Goal: Information Seeking & Learning: Learn about a topic

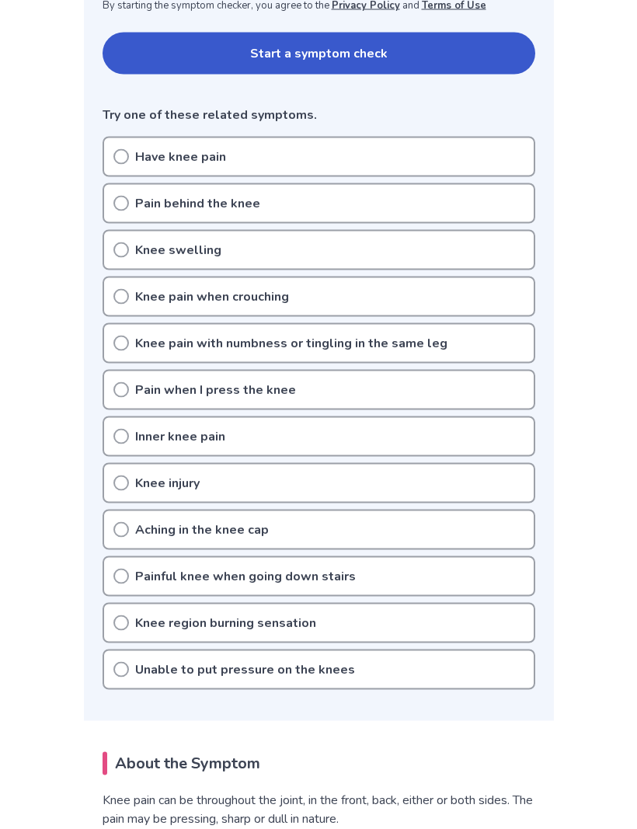
scroll to position [330, 0]
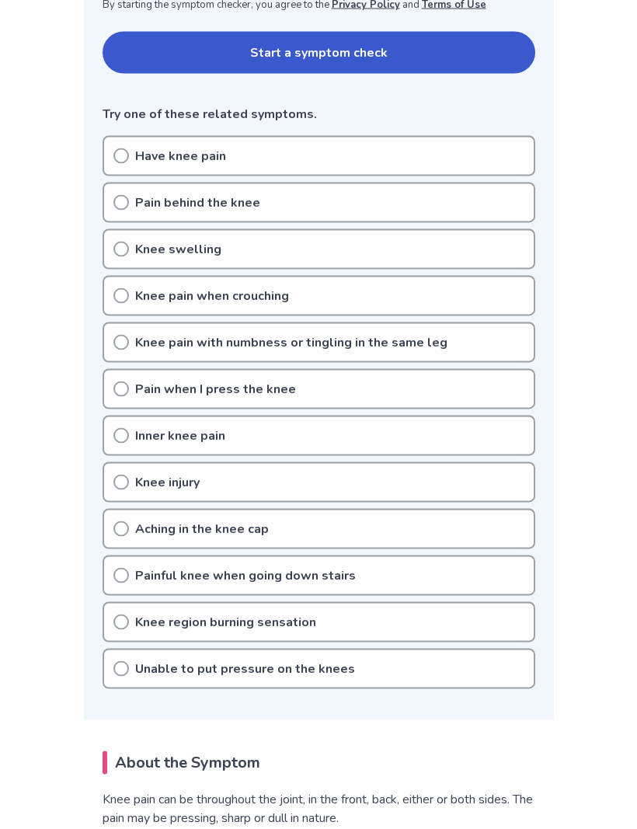
click at [122, 429] on icon at bounding box center [121, 436] width 16 height 16
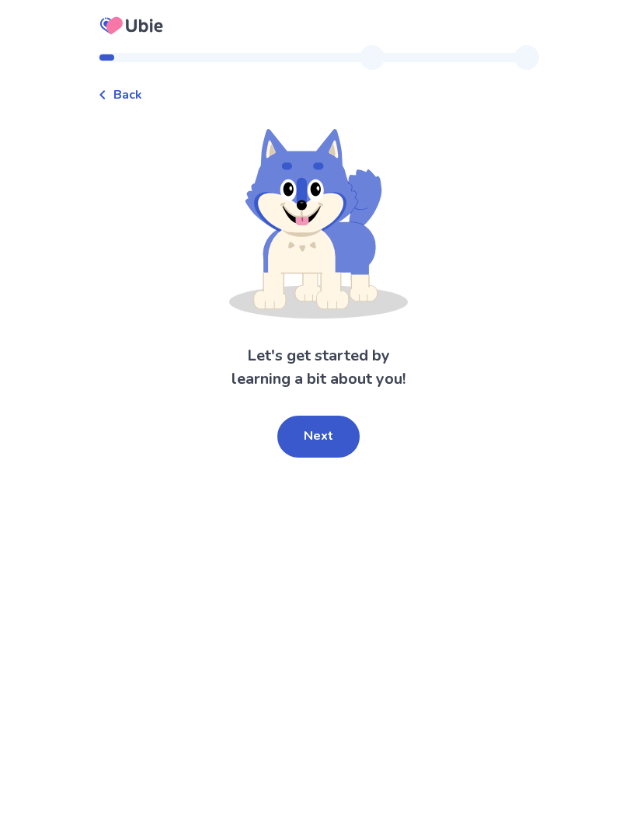
click at [323, 440] on button "Next" at bounding box center [318, 437] width 82 height 42
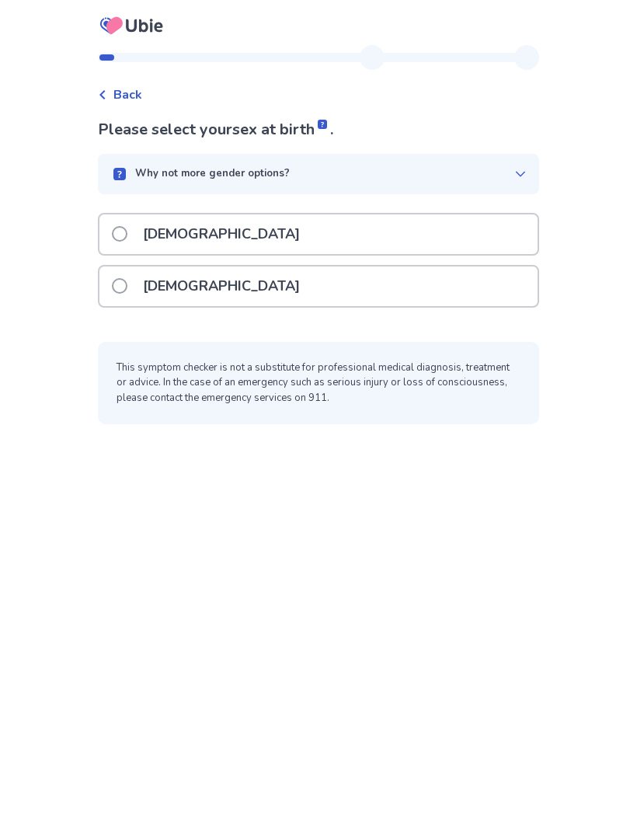
click at [127, 228] on span at bounding box center [120, 234] width 16 height 16
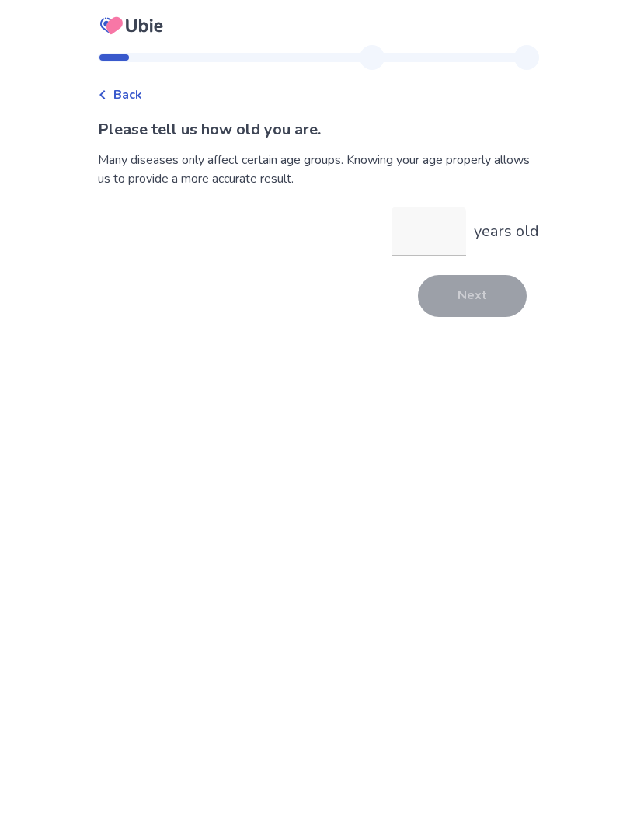
click at [431, 234] on input "years old" at bounding box center [429, 232] width 75 height 50
type input "**"
click at [472, 302] on button "Next" at bounding box center [472, 296] width 109 height 42
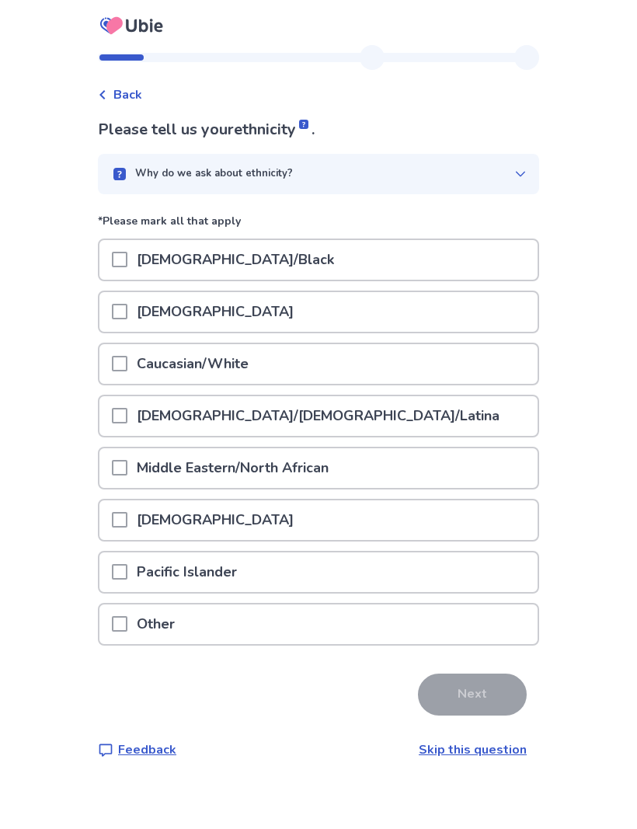
click at [127, 361] on span at bounding box center [120, 364] width 16 height 16
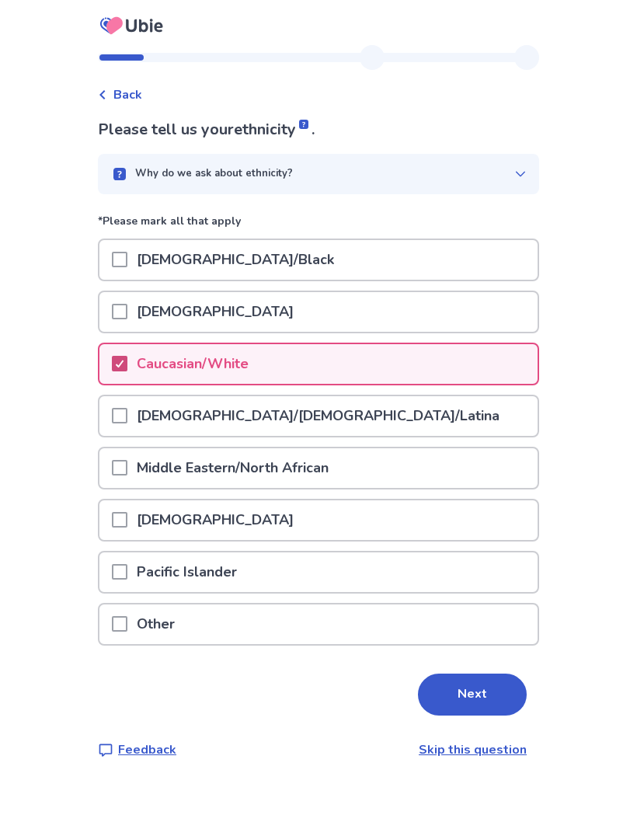
click at [481, 687] on button "Next" at bounding box center [472, 695] width 109 height 42
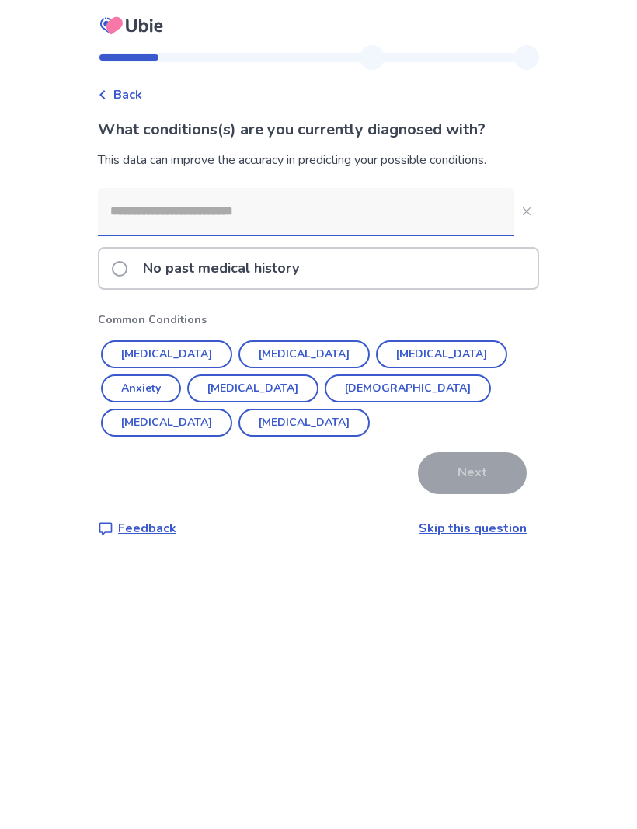
click at [127, 267] on span at bounding box center [120, 269] width 16 height 16
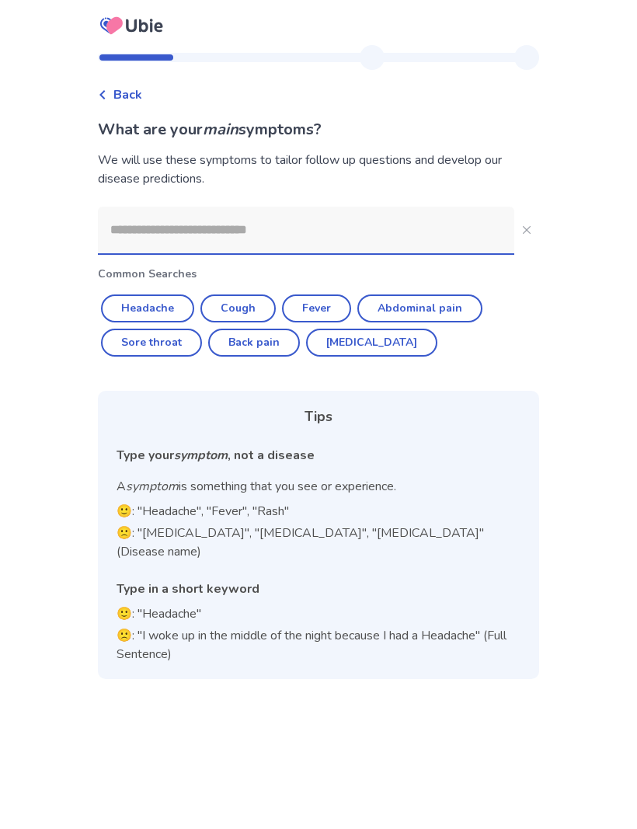
click at [150, 242] on input at bounding box center [306, 230] width 417 height 47
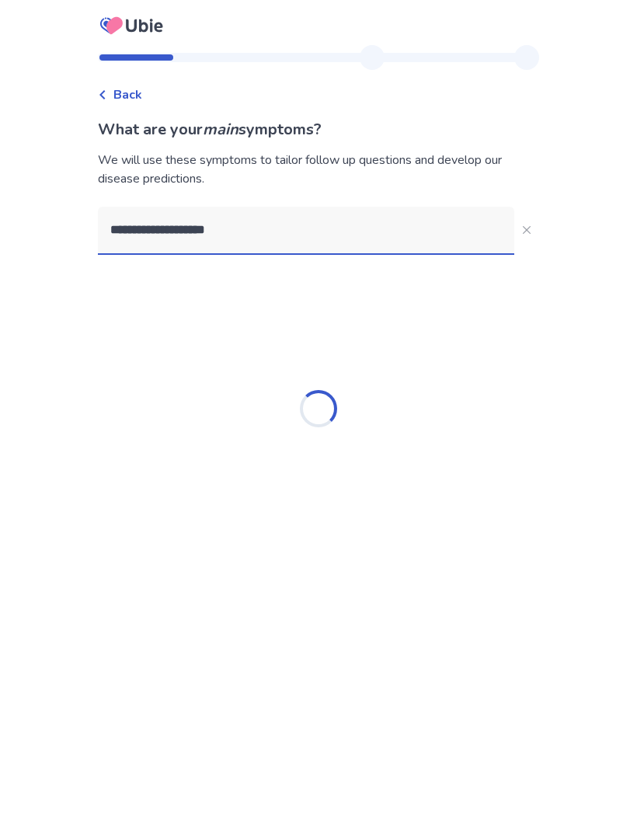
type input "**********"
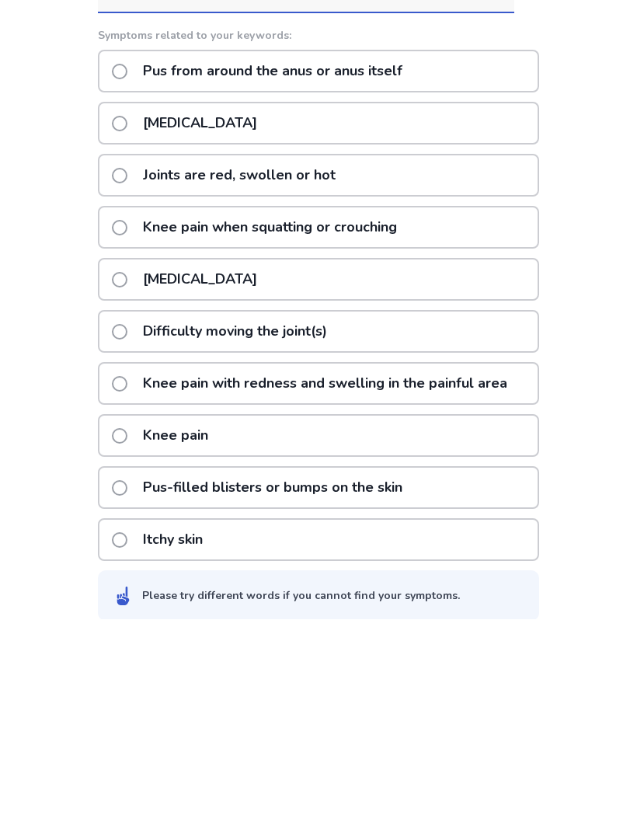
scroll to position [52, 0]
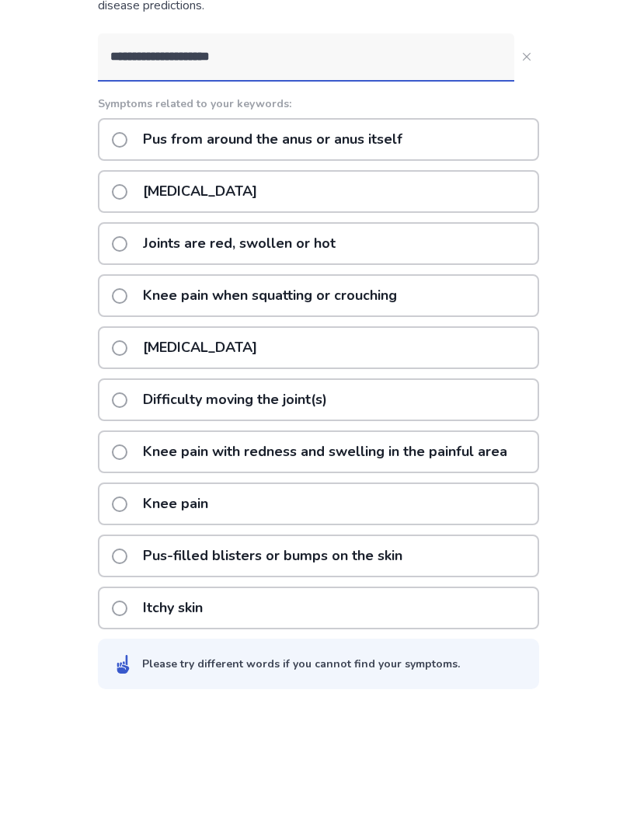
click at [127, 618] on span at bounding box center [120, 626] width 16 height 16
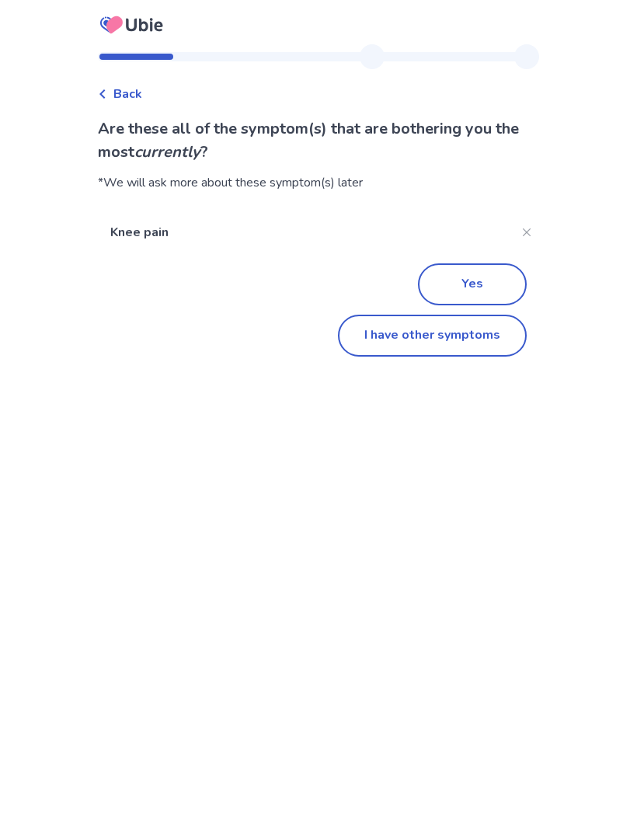
click at [476, 286] on button "Yes" at bounding box center [472, 285] width 109 height 42
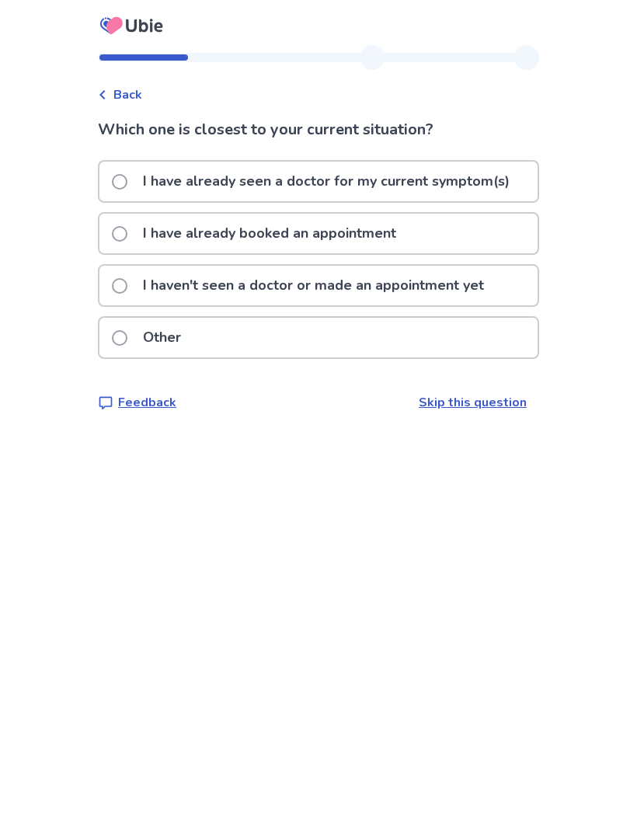
click at [137, 278] on label "I haven't seen a doctor or made an appointment yet" at bounding box center [303, 286] width 382 height 40
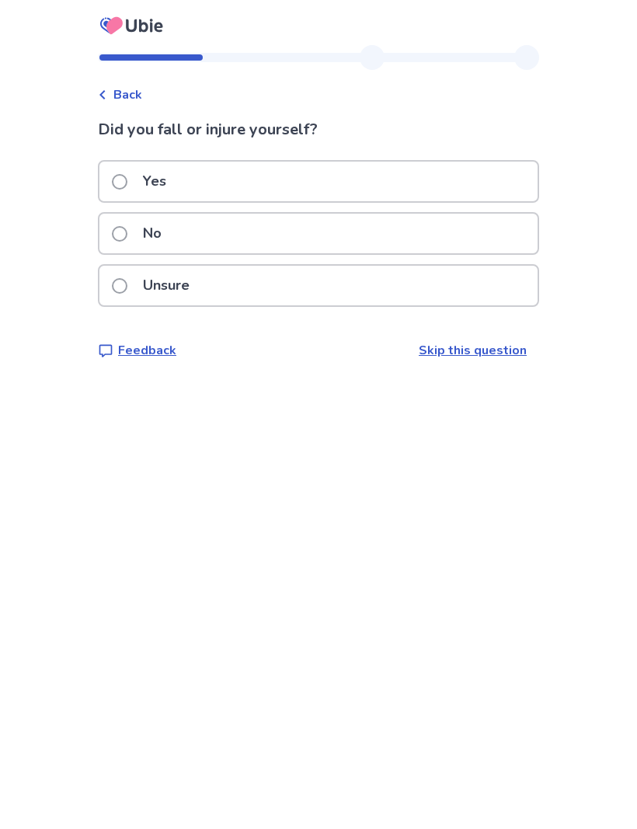
click at [136, 226] on label "No" at bounding box center [141, 234] width 59 height 40
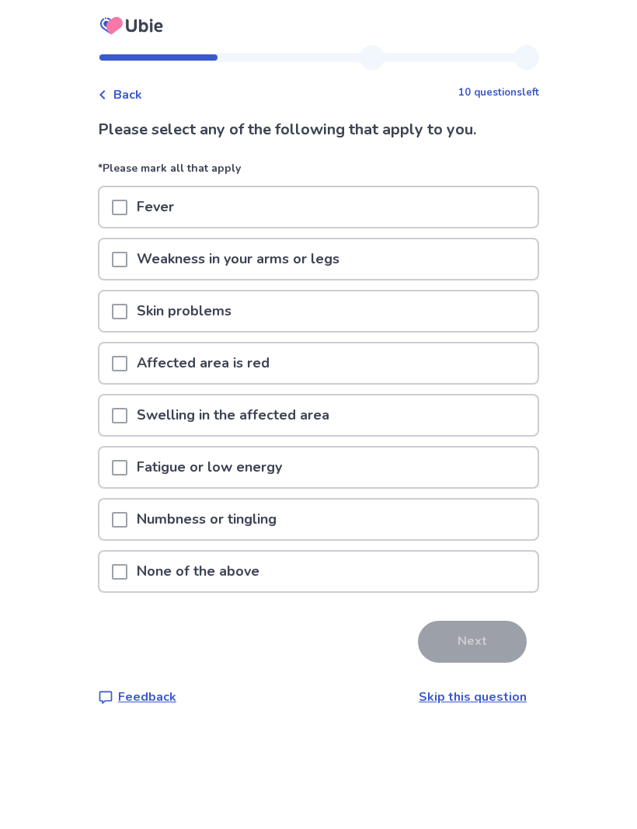
click at [127, 573] on span at bounding box center [120, 572] width 16 height 16
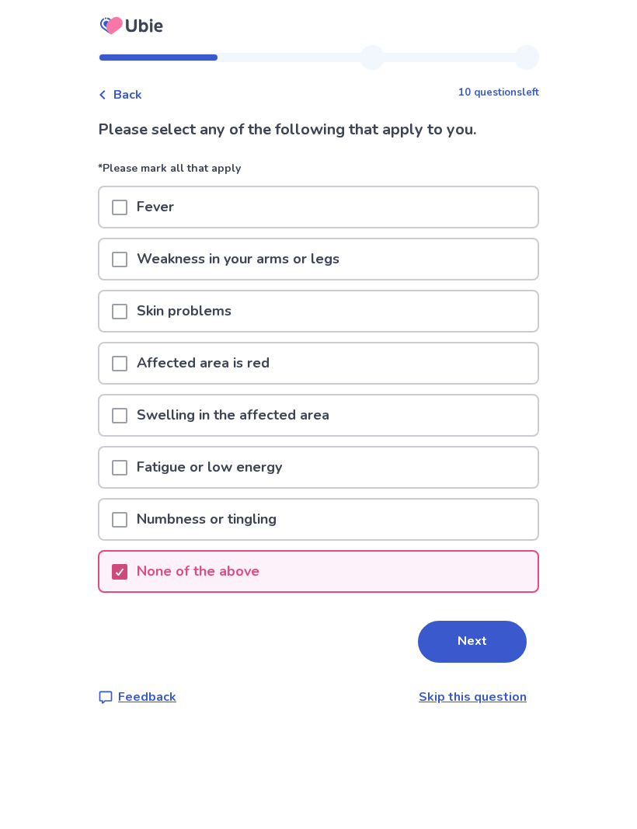
click at [474, 639] on button "Next" at bounding box center [472, 642] width 109 height 42
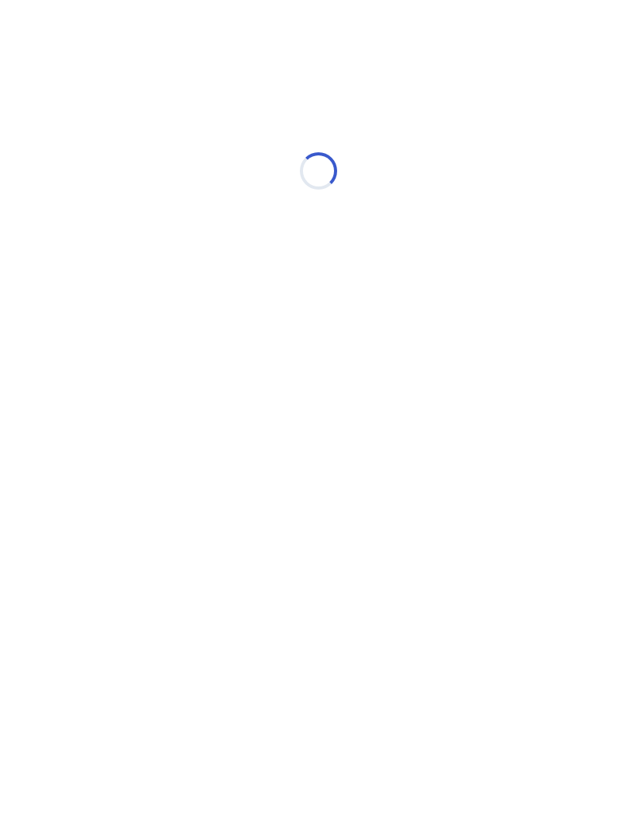
select select "*"
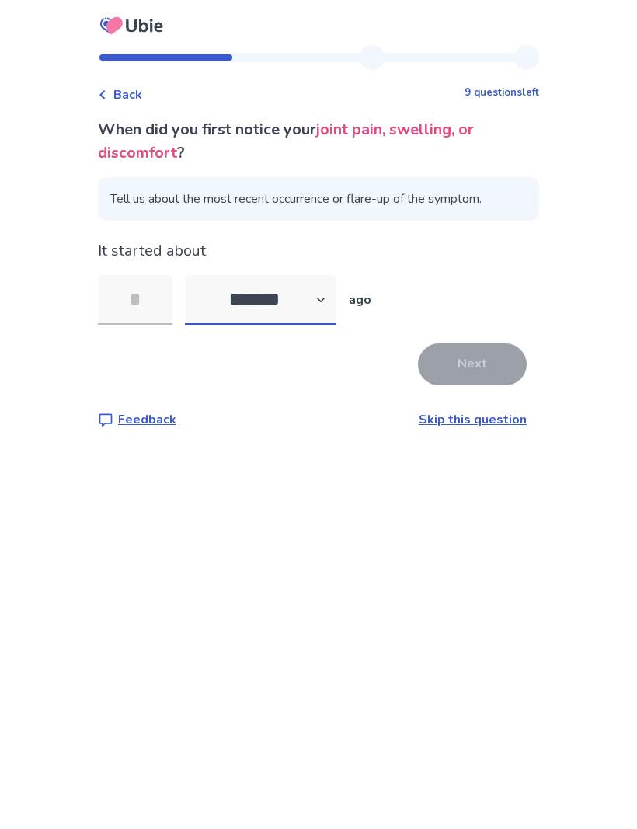
click at [336, 301] on select "******* ****** ******* ******** *******" at bounding box center [261, 300] width 152 height 50
click at [158, 297] on input "tel" at bounding box center [135, 300] width 75 height 50
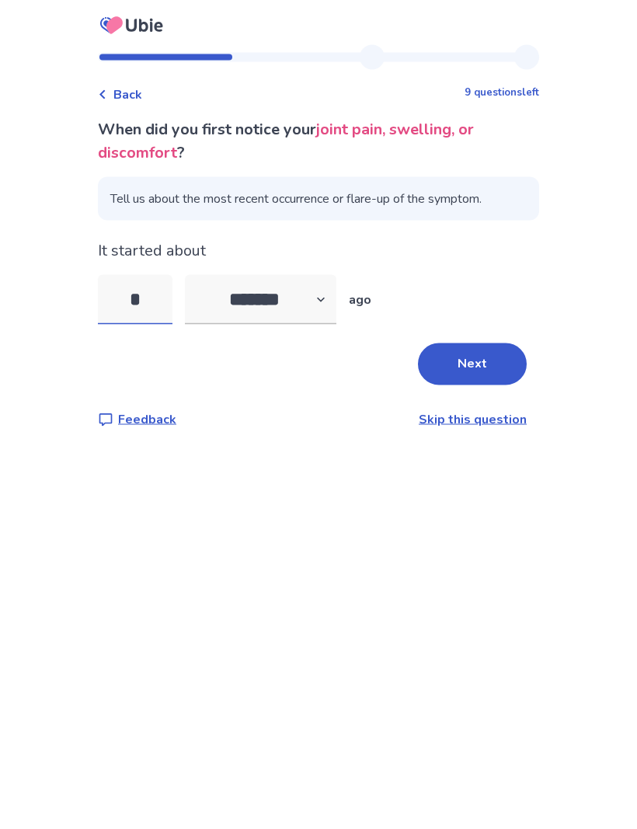
type input "**"
click at [475, 361] on button "Next" at bounding box center [472, 364] width 109 height 42
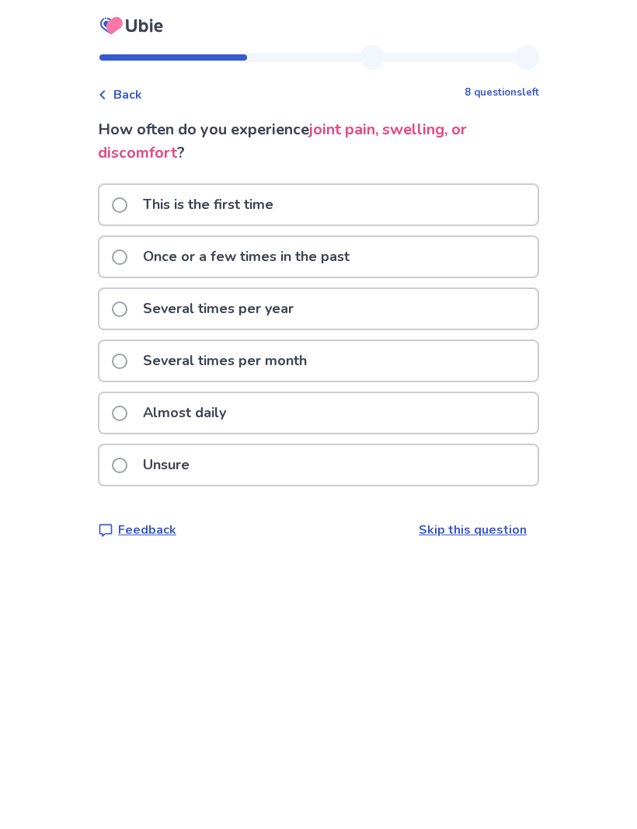
click at [136, 195] on label "This is the first time" at bounding box center [197, 205] width 171 height 40
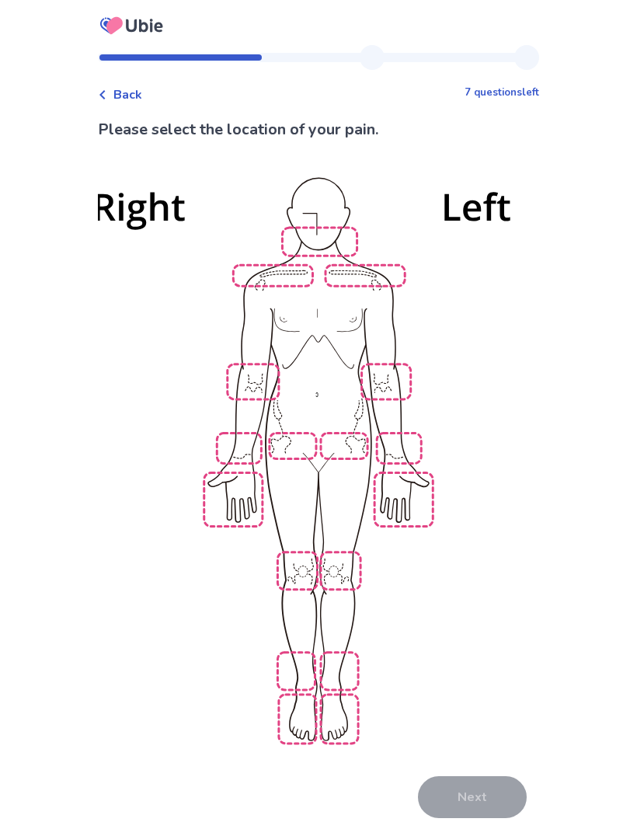
click at [303, 554] on img at bounding box center [318, 459] width 883 height 598
click at [470, 776] on button "Next" at bounding box center [472, 797] width 109 height 42
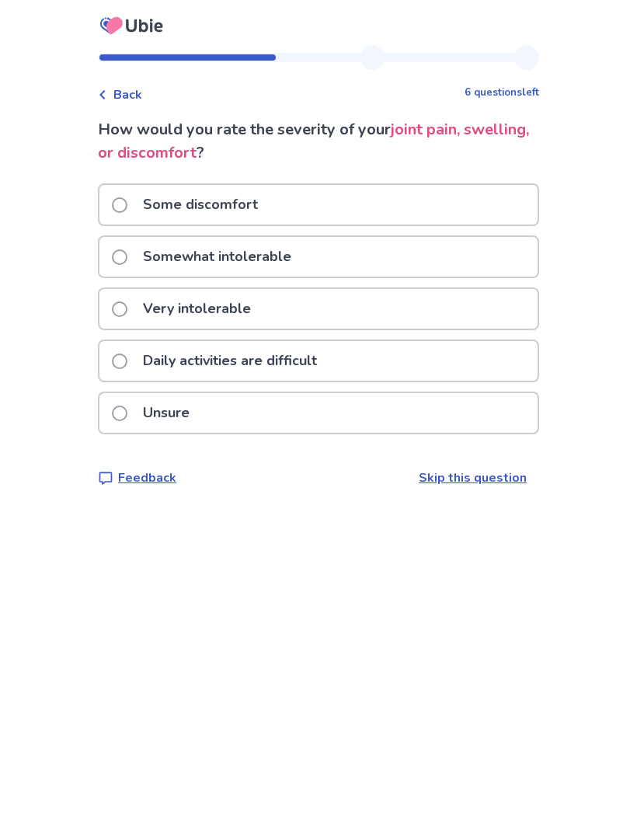
click at [127, 198] on span at bounding box center [120, 205] width 16 height 16
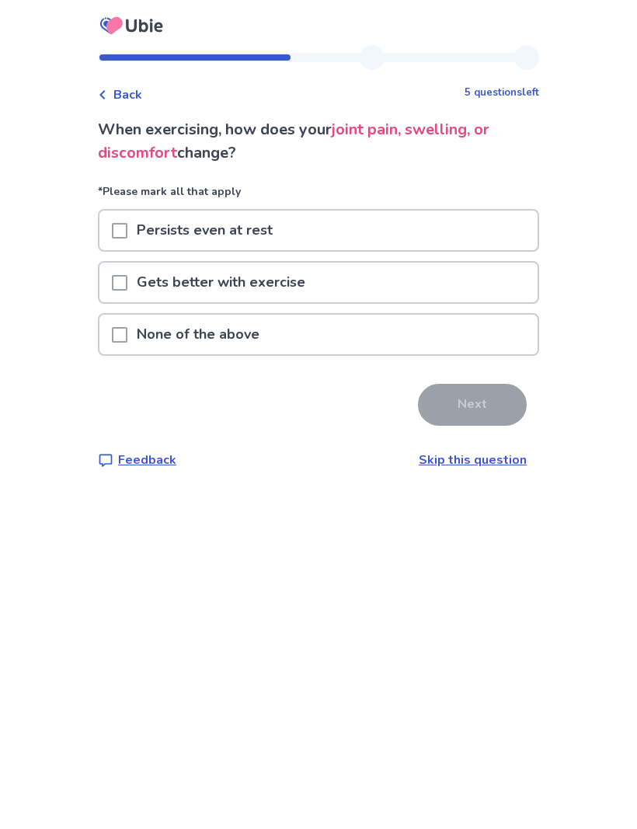
click at [127, 230] on span at bounding box center [120, 231] width 16 height 16
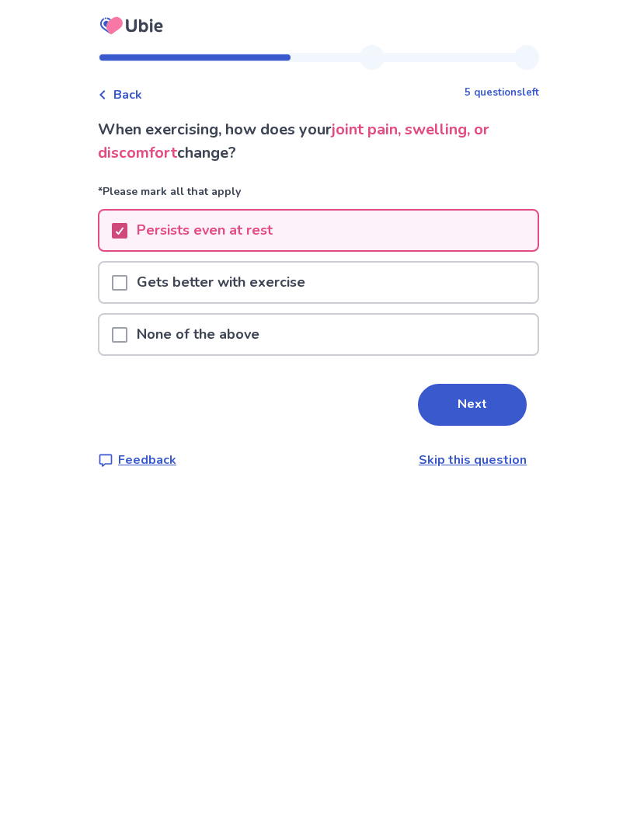
click at [473, 405] on button "Next" at bounding box center [472, 405] width 109 height 42
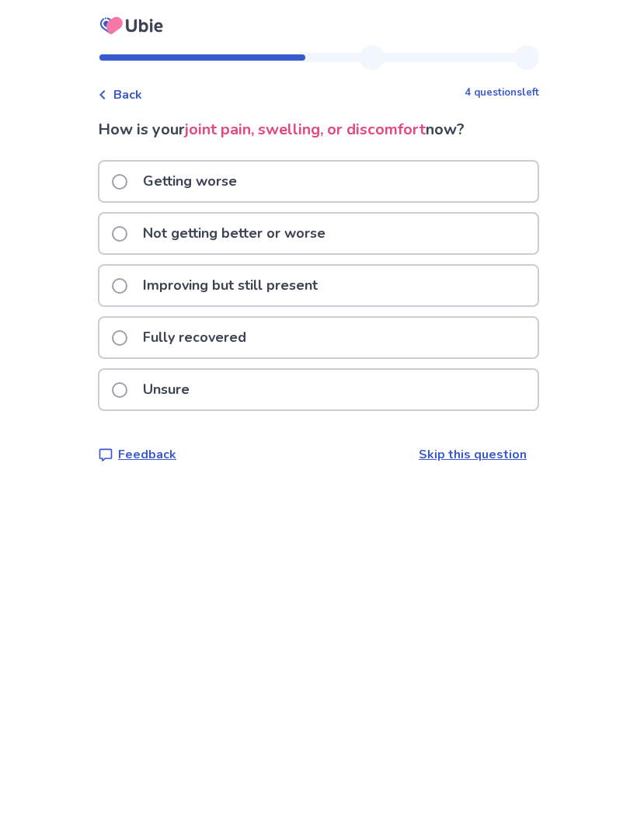
click at [127, 230] on span at bounding box center [120, 234] width 16 height 16
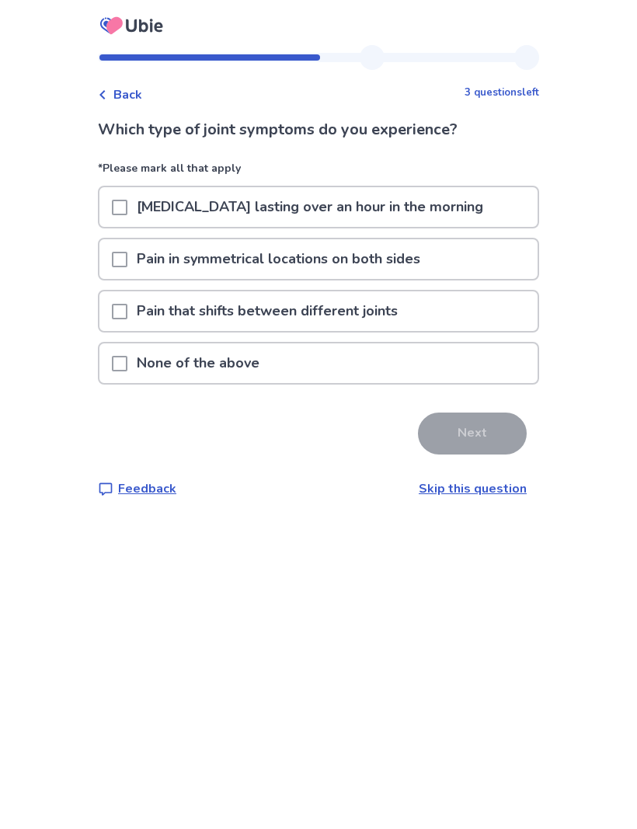
click at [127, 361] on span at bounding box center [120, 364] width 16 height 16
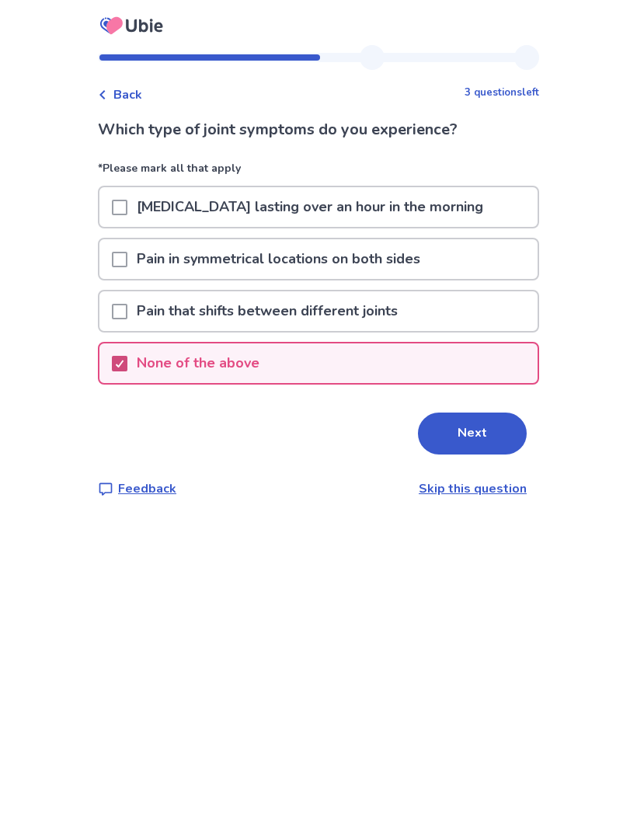
click at [470, 443] on button "Next" at bounding box center [472, 434] width 109 height 42
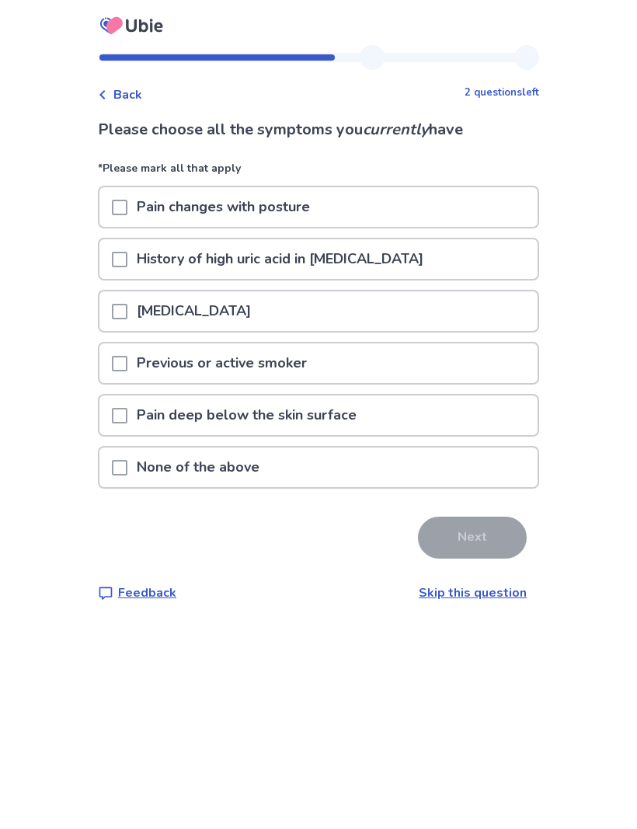
click at [127, 463] on span at bounding box center [120, 468] width 16 height 16
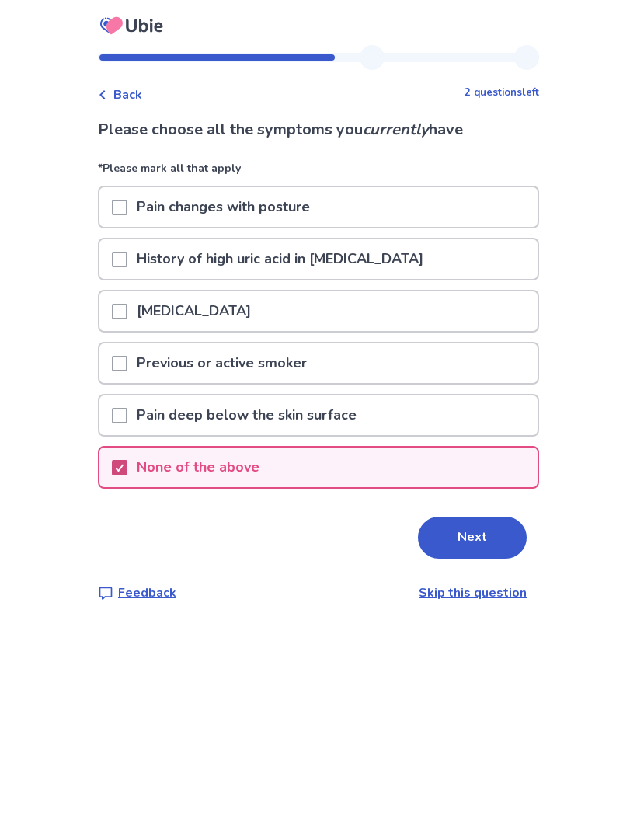
click at [476, 536] on button "Next" at bounding box center [472, 538] width 109 height 42
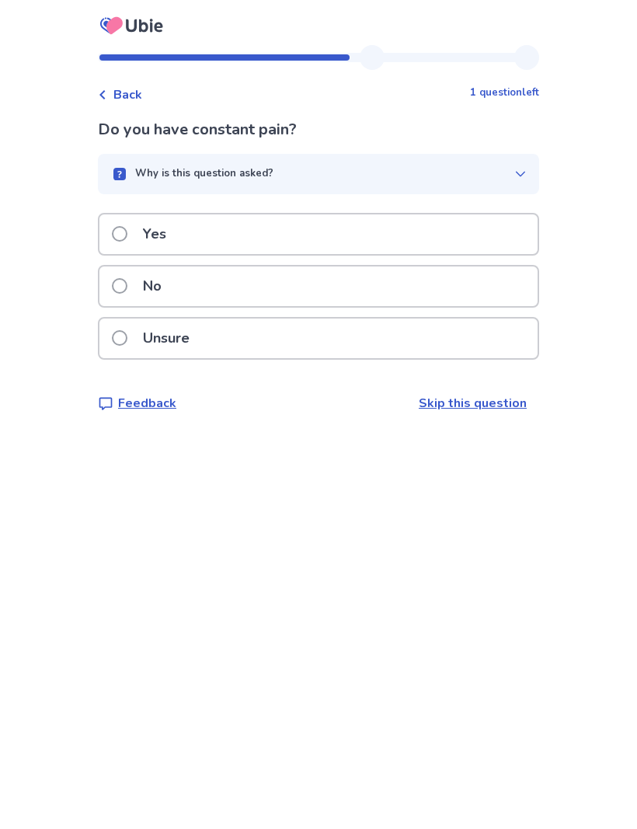
click at [125, 286] on span at bounding box center [120, 286] width 16 height 16
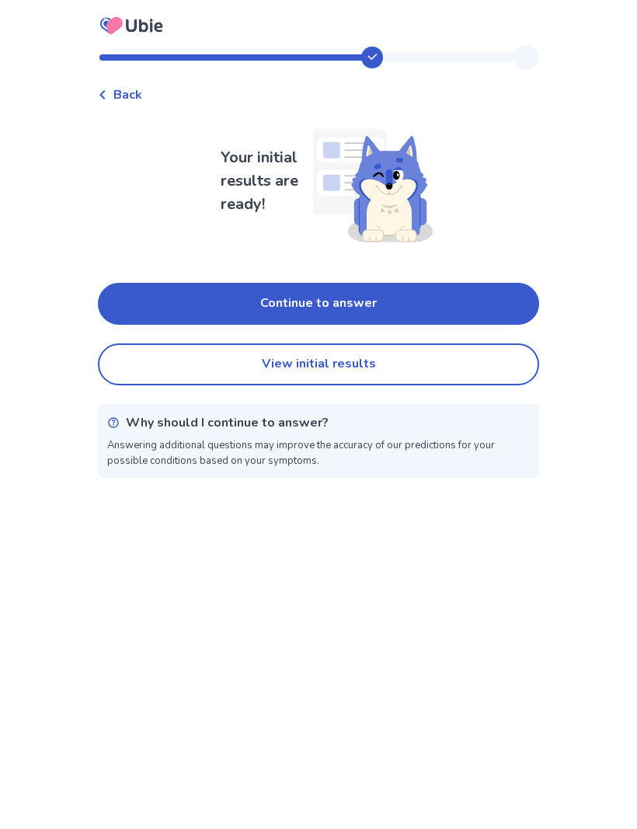
click at [369, 359] on button "View initial results" at bounding box center [318, 364] width 441 height 42
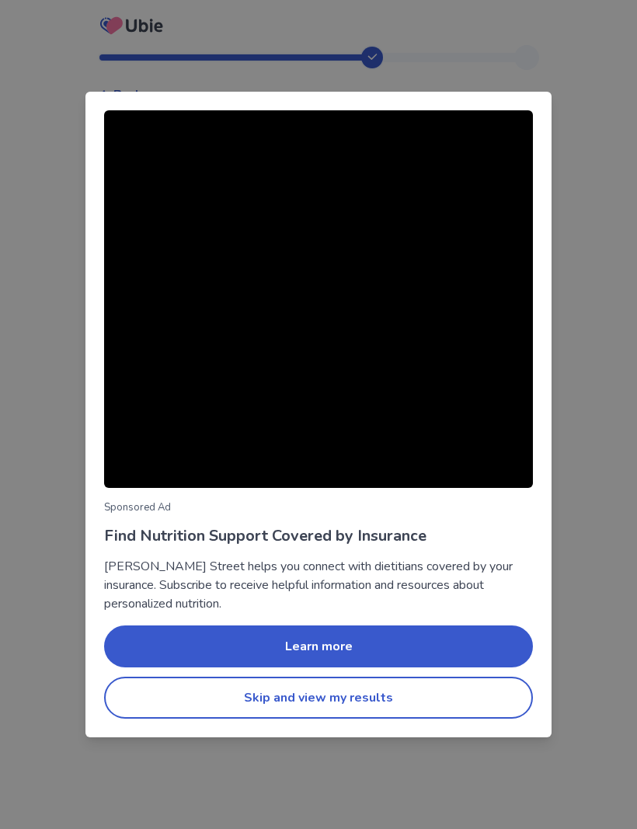
click at [384, 698] on button "Skip and view my results" at bounding box center [318, 698] width 429 height 42
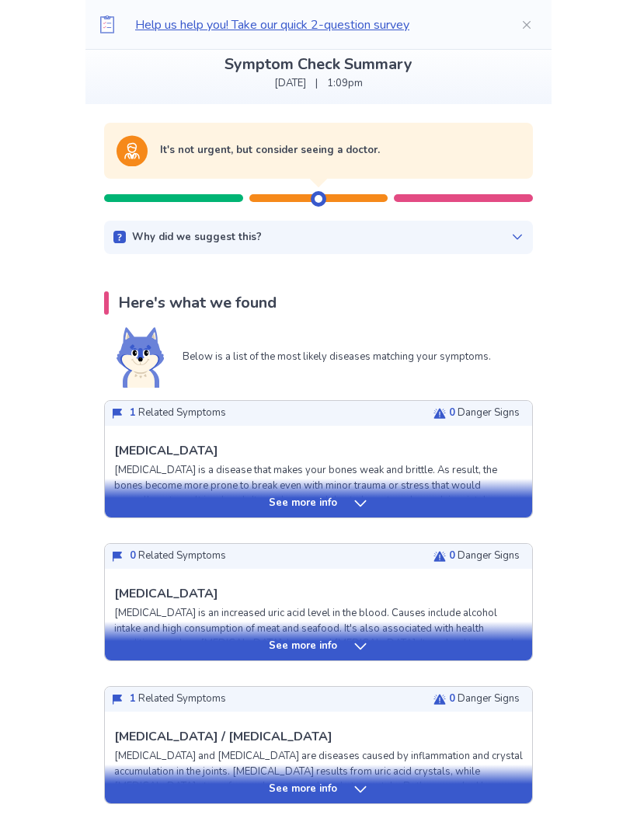
scroll to position [92, 0]
click at [361, 645] on icon at bounding box center [361, 647] width 16 height 16
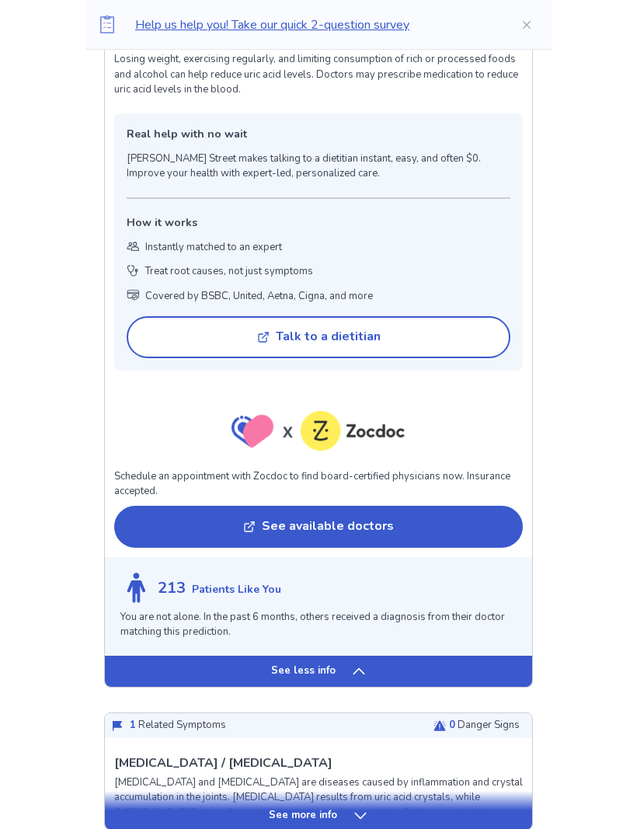
scroll to position [1281, 0]
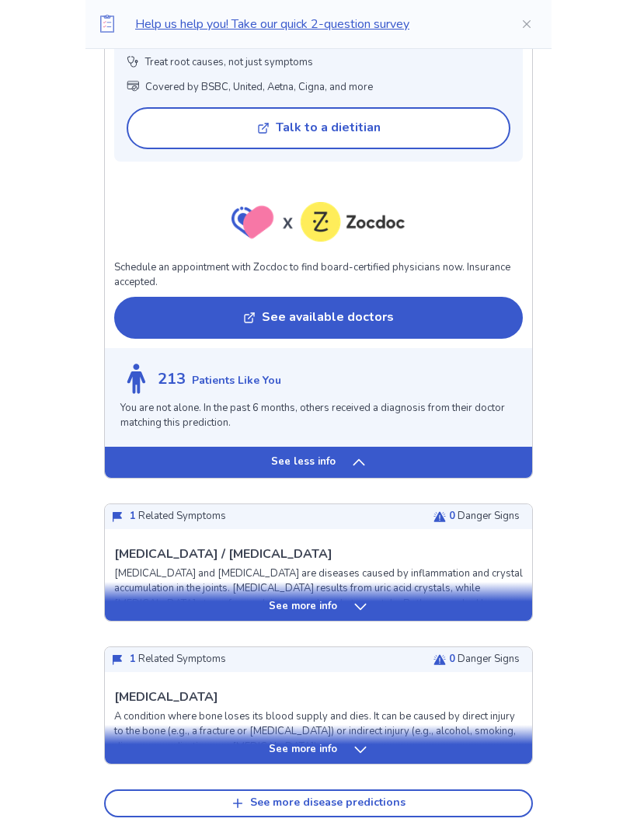
click at [442, 605] on div "See more info" at bounding box center [318, 602] width 427 height 39
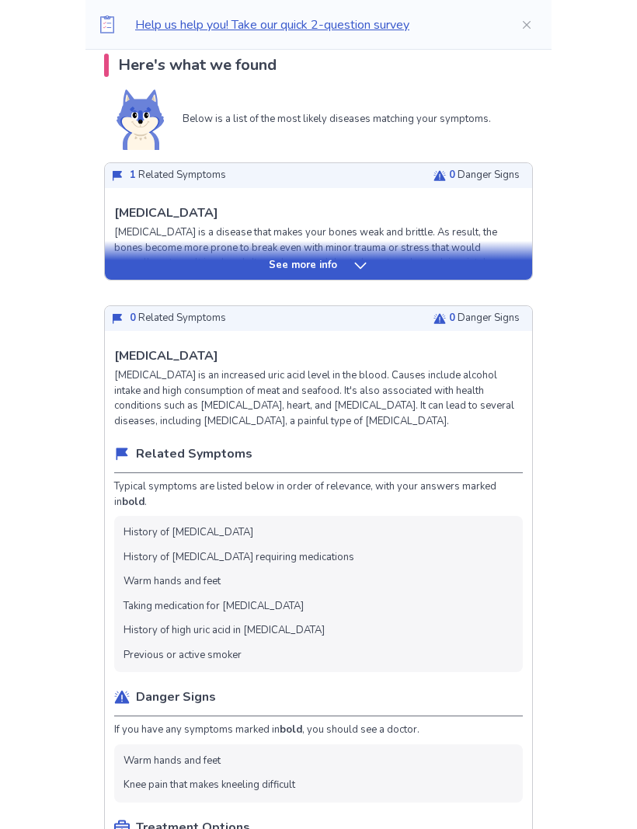
scroll to position [0, 0]
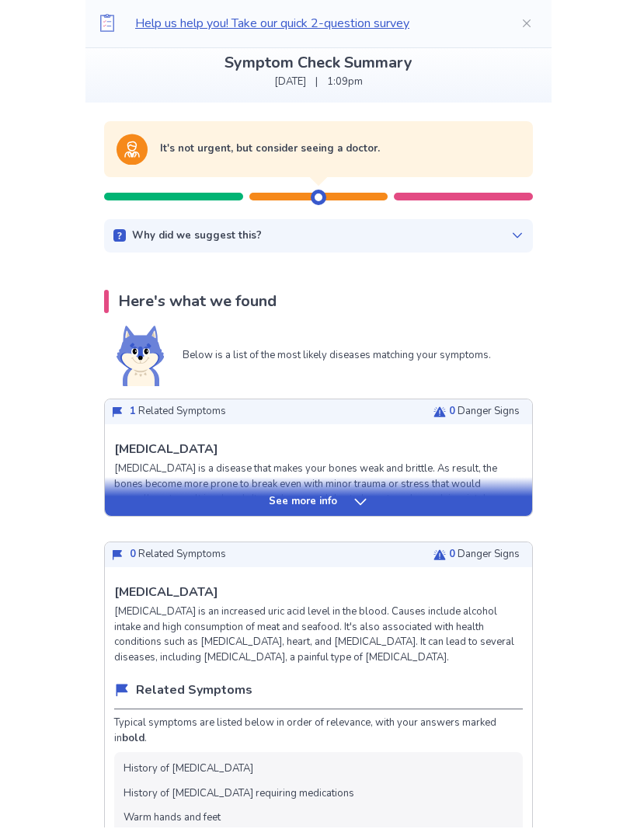
click at [346, 506] on div "See more info" at bounding box center [318, 504] width 427 height 16
